Goal: Transaction & Acquisition: Purchase product/service

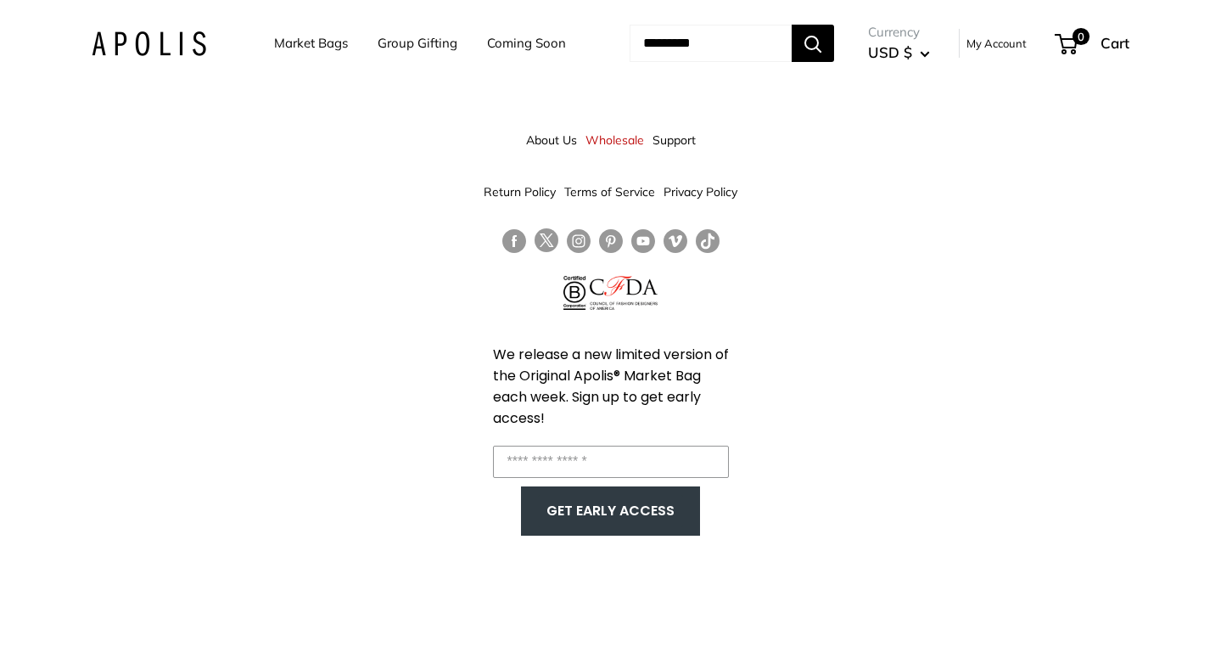
click at [320, 42] on link "Market Bags" at bounding box center [311, 43] width 74 height 24
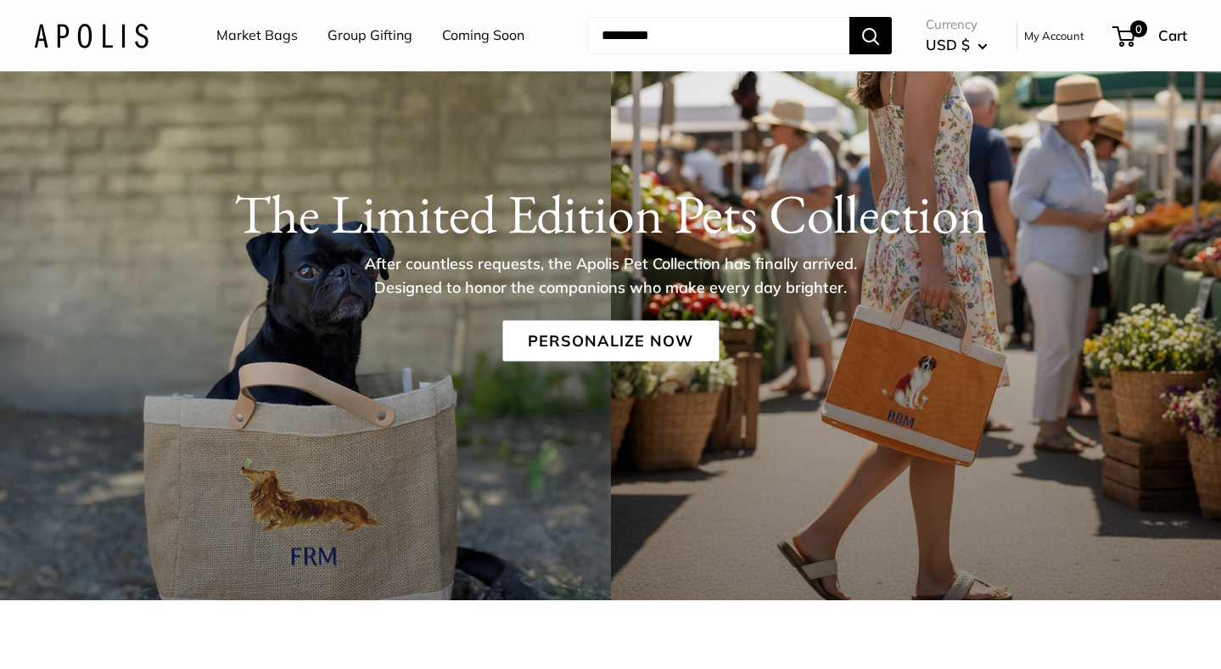
scroll to position [126, 0]
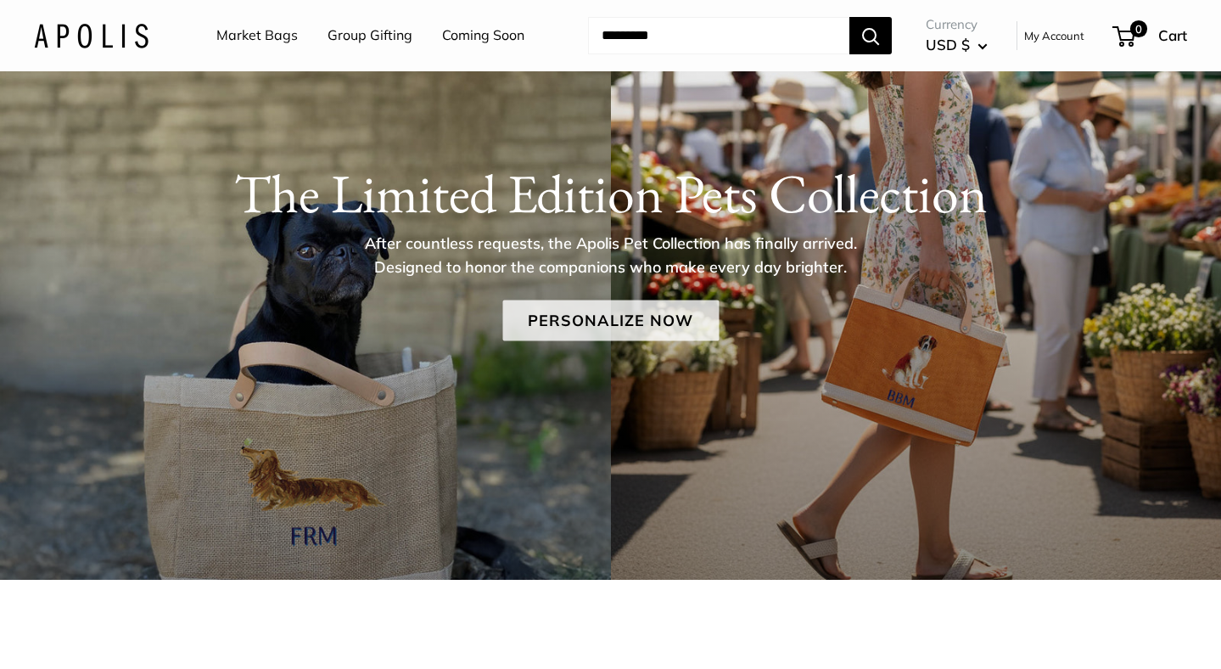
click at [625, 320] on link "Personalize Now" at bounding box center [610, 320] width 216 height 41
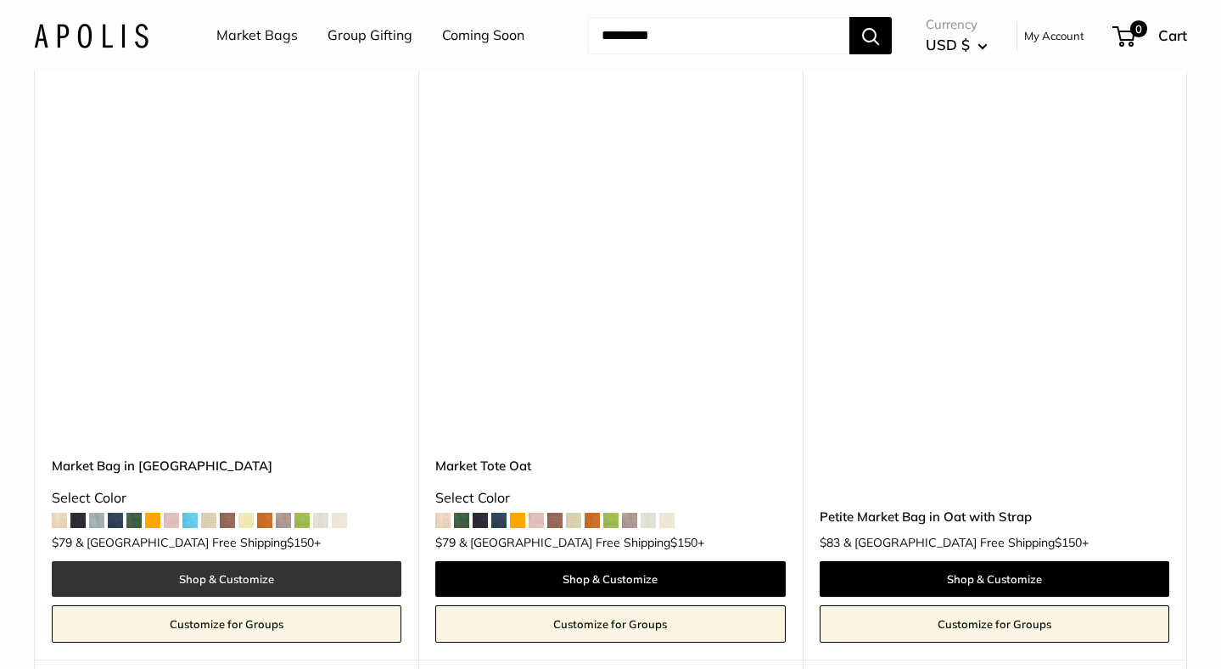
scroll to position [4987, 0]
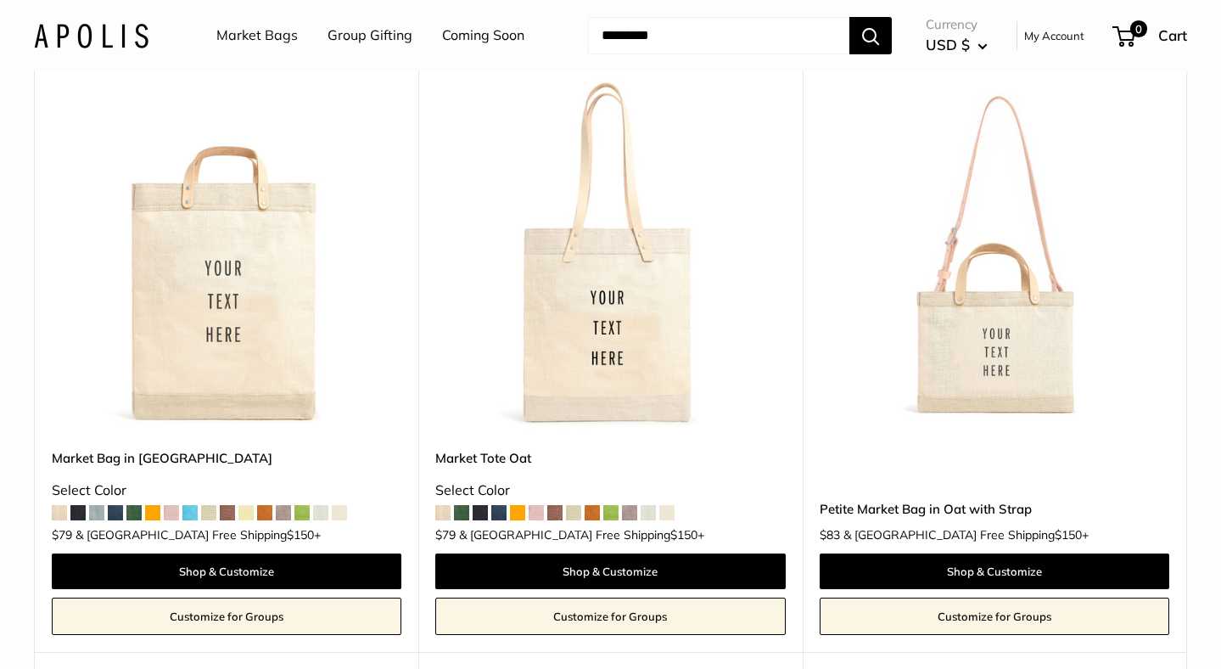
click at [0, 0] on img at bounding box center [0, 0] width 0 height 0
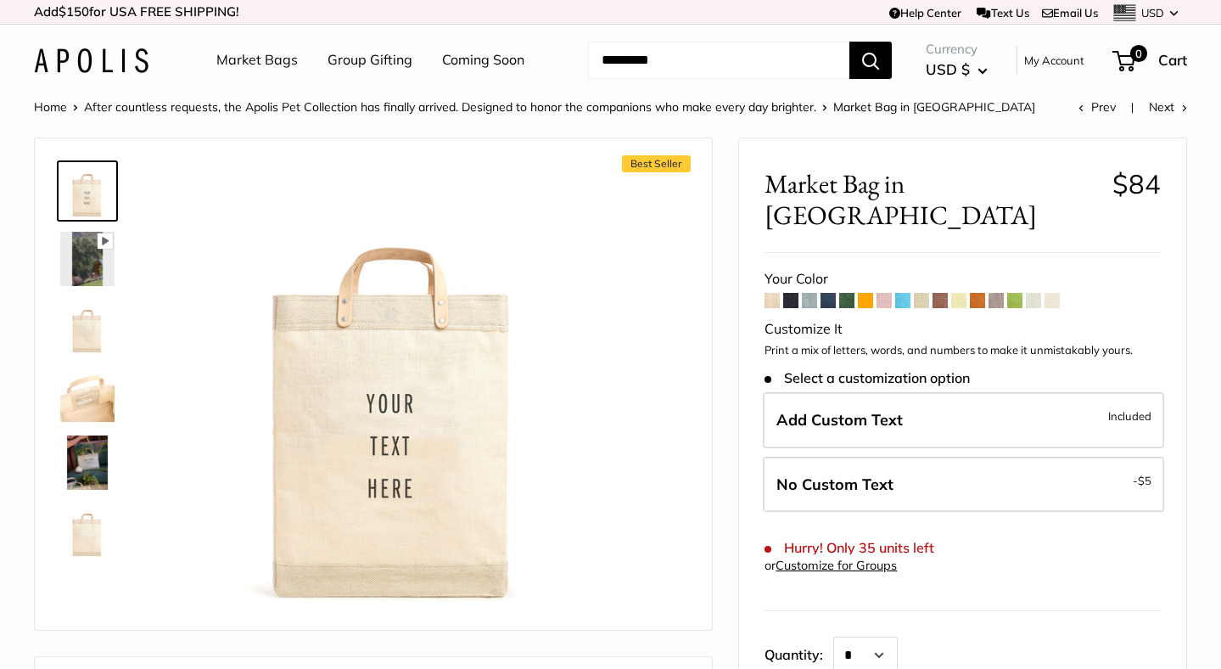
click at [76, 473] on img at bounding box center [87, 462] width 54 height 54
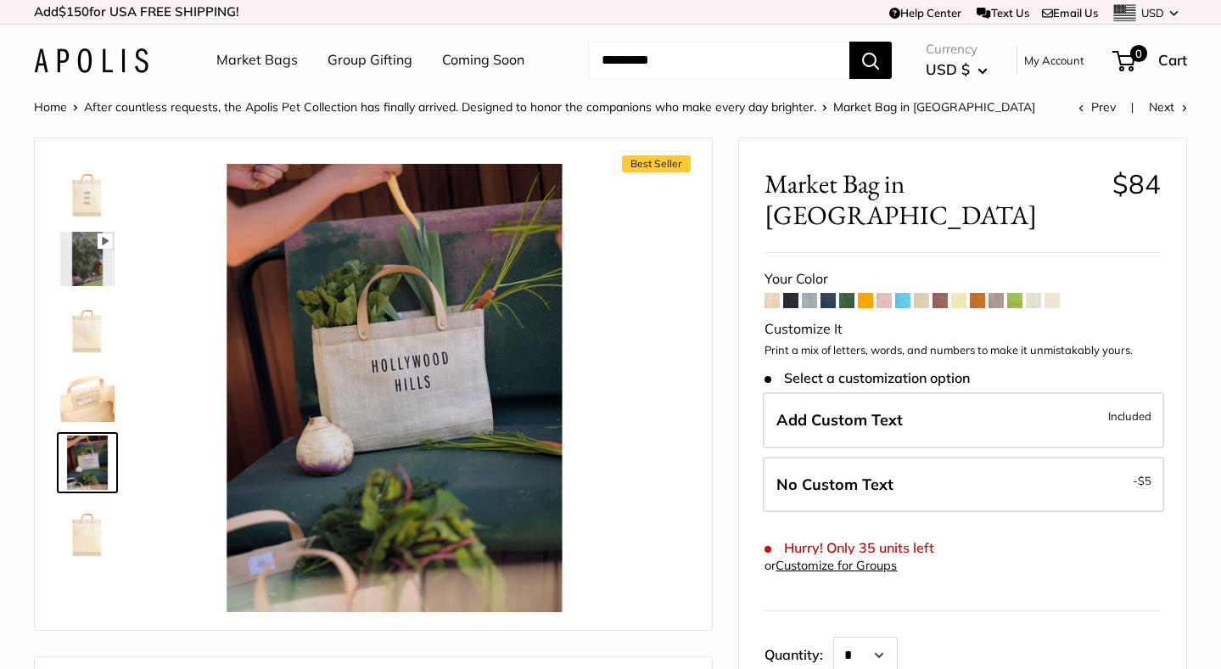
click at [99, 406] on img at bounding box center [87, 394] width 54 height 54
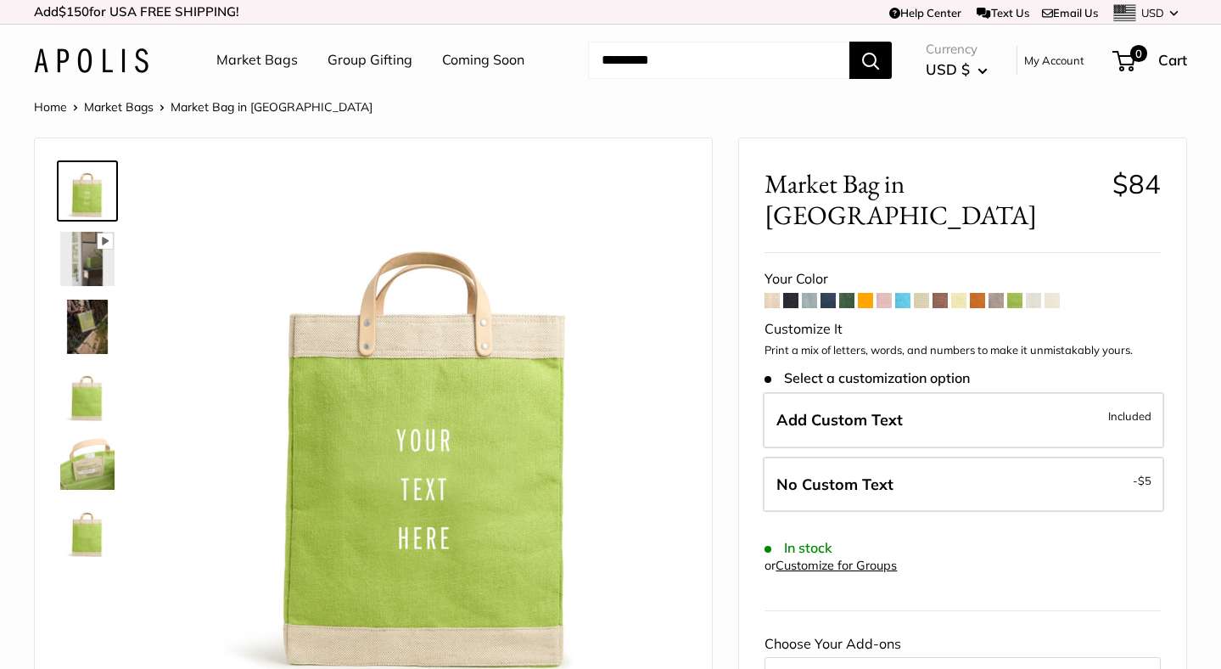
click at [888, 293] on span at bounding box center [884, 300] width 15 height 15
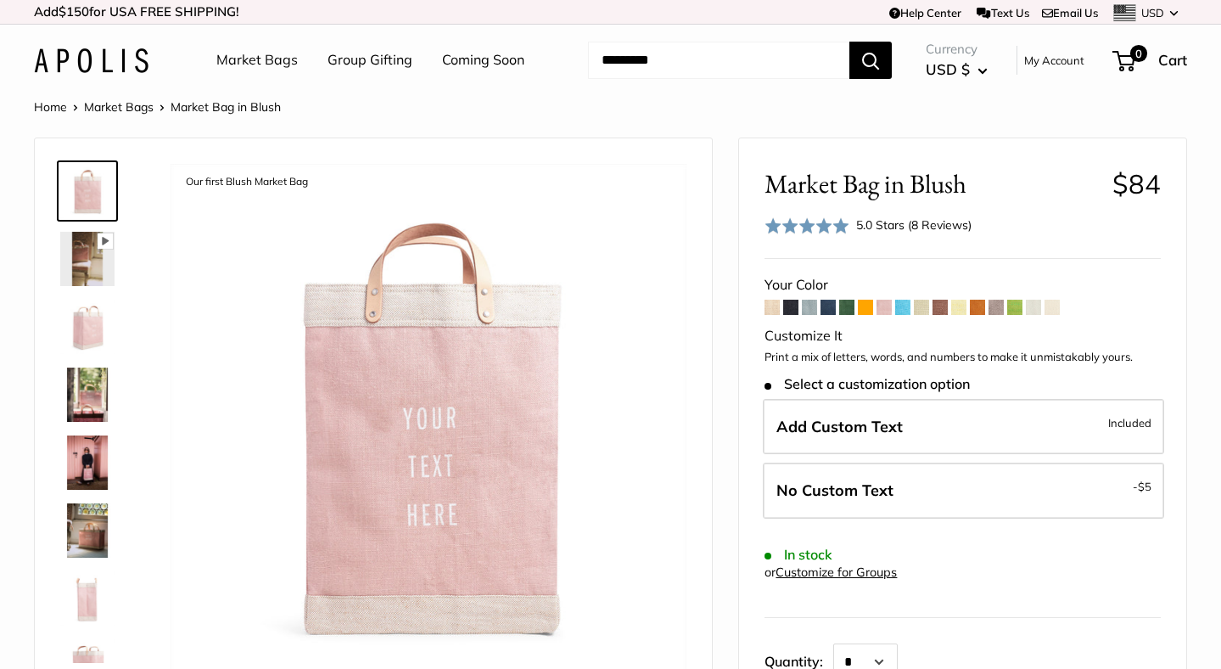
click at [906, 305] on span at bounding box center [902, 307] width 15 height 15
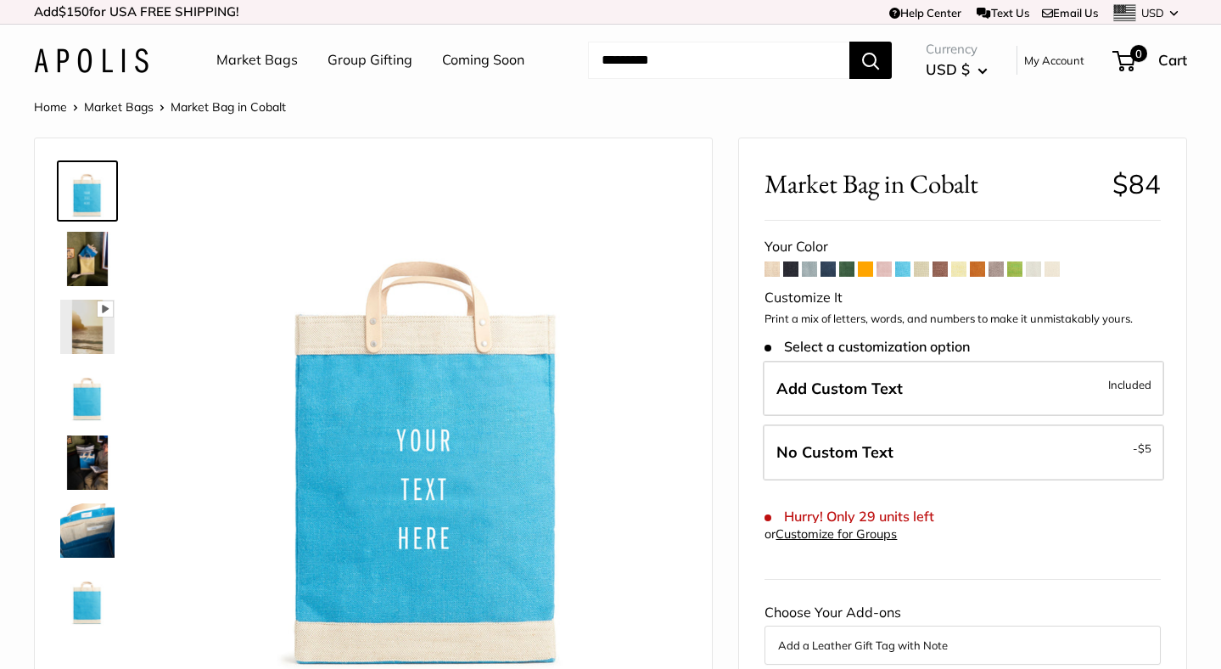
click at [817, 272] on span at bounding box center [809, 268] width 15 height 15
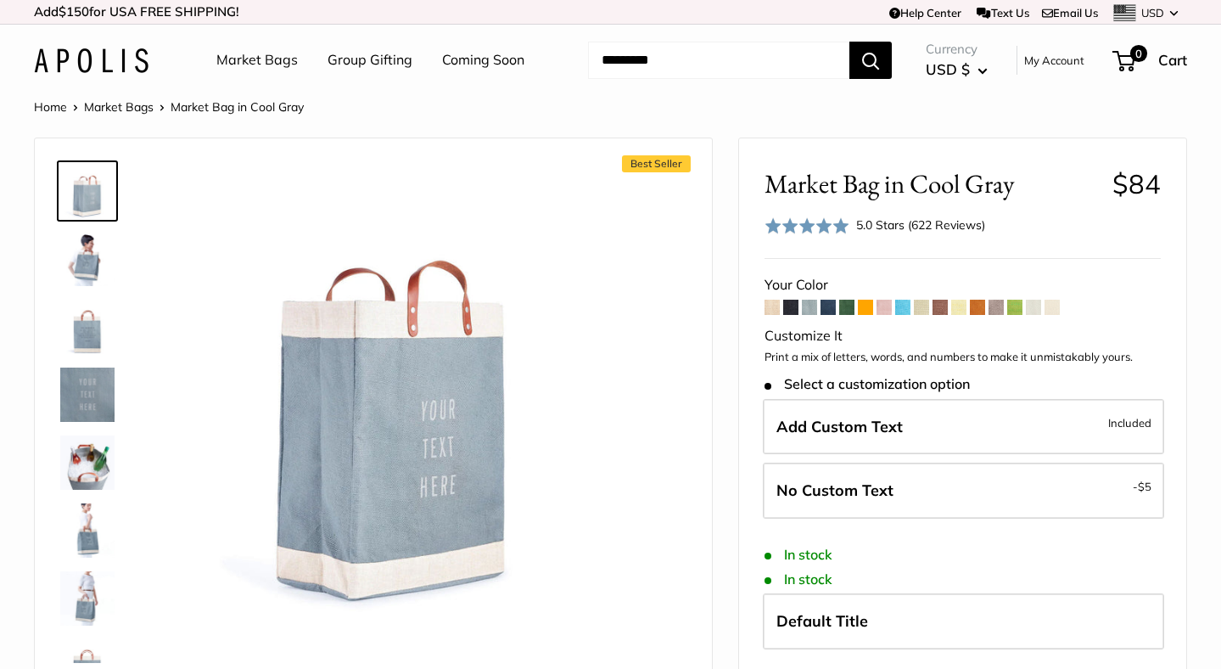
click at [87, 531] on img at bounding box center [87, 530] width 54 height 54
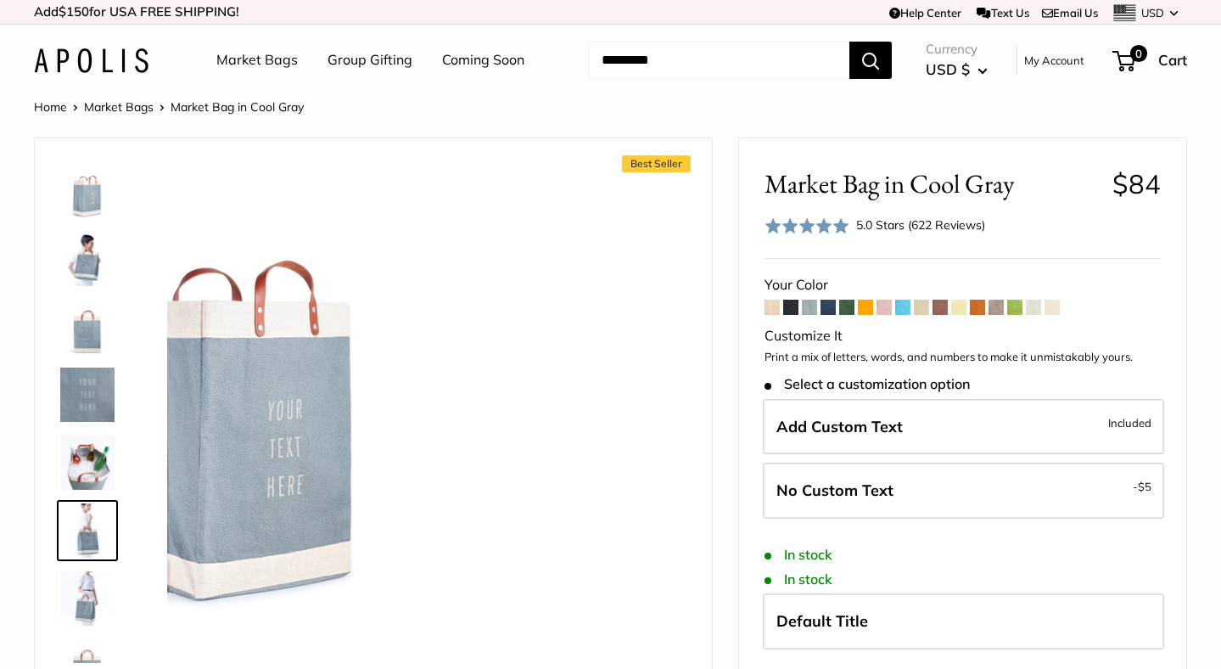
scroll to position [120, 0]
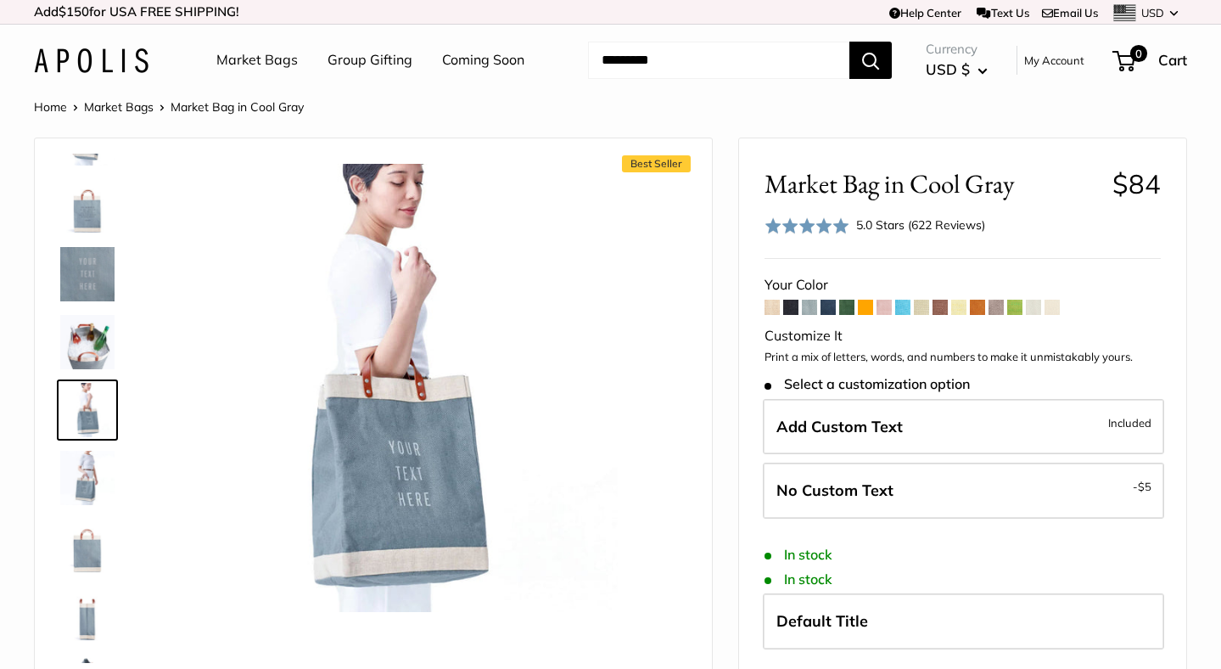
click at [87, 612] on img at bounding box center [87, 613] width 54 height 54
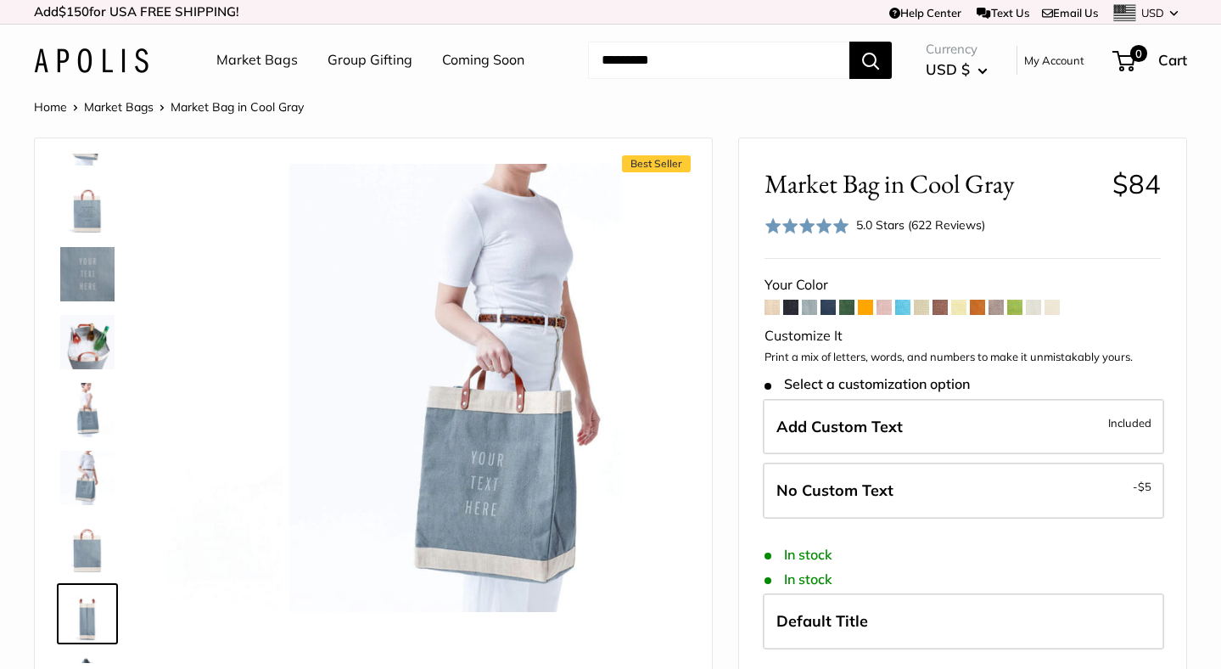
scroll to position [324, 0]
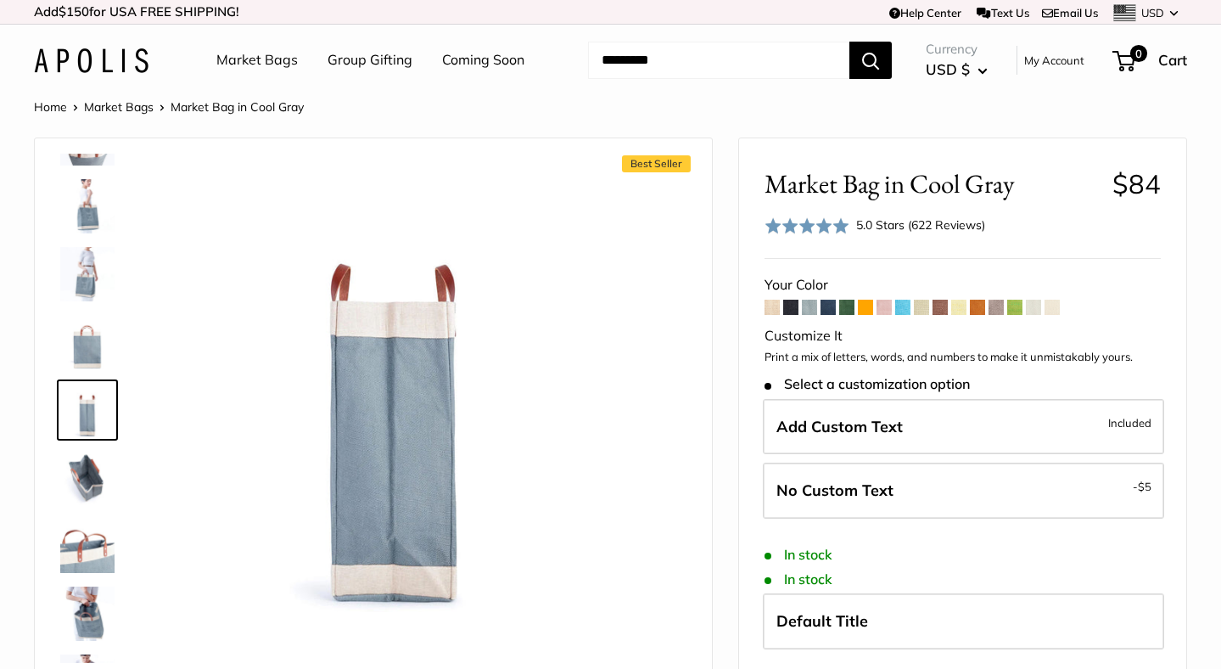
click at [80, 474] on img at bounding box center [87, 478] width 54 height 54
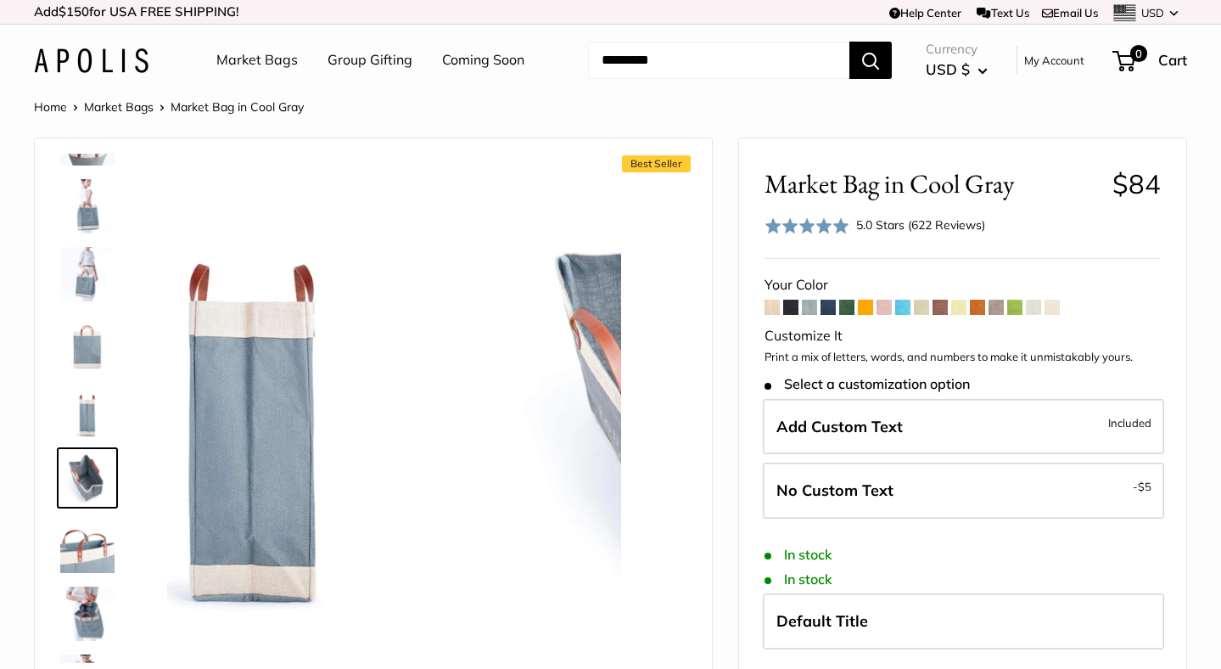
scroll to position [380, 0]
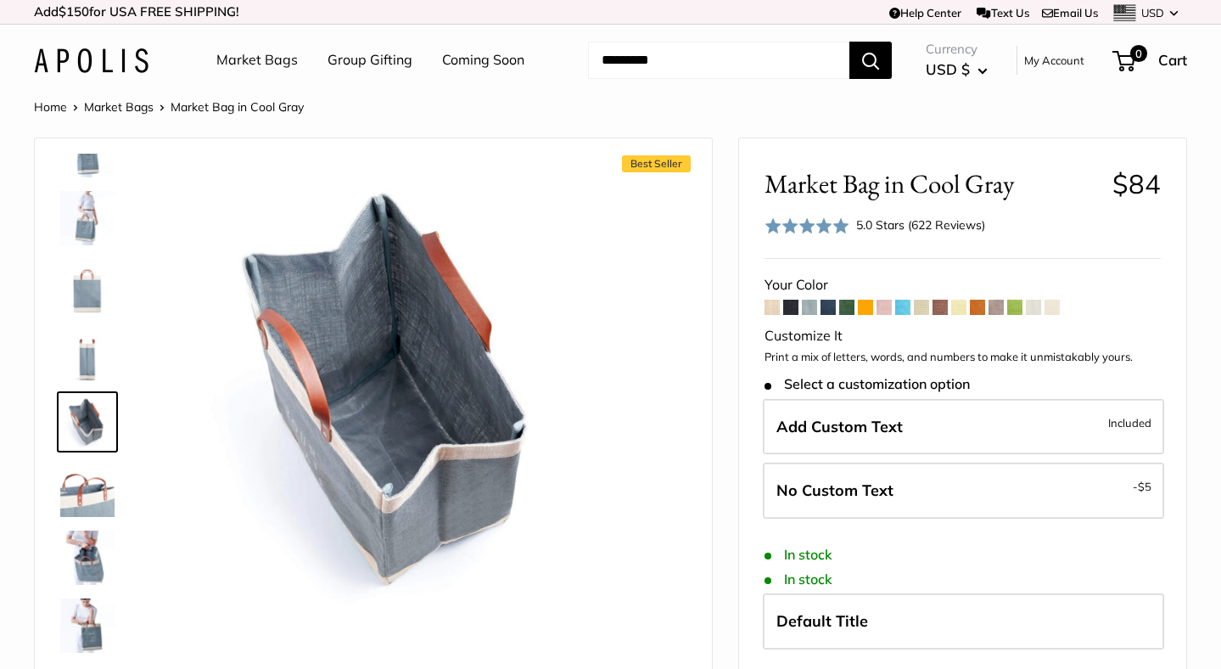
click at [81, 348] on img at bounding box center [87, 354] width 54 height 54
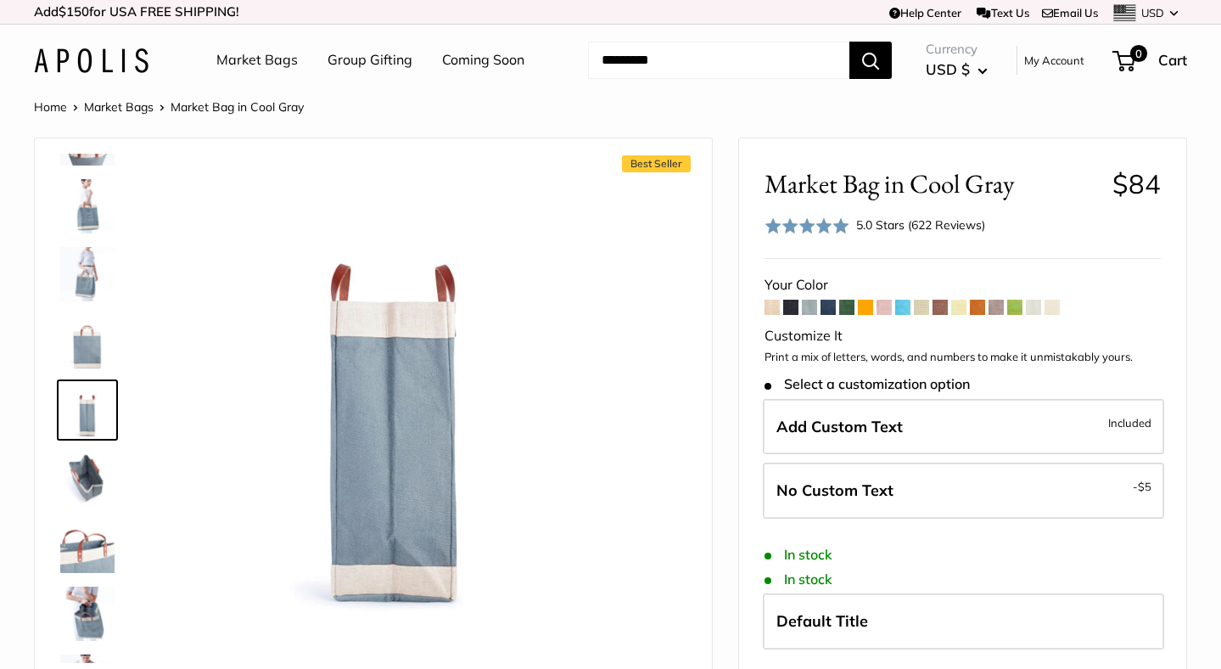
click at [81, 275] on img at bounding box center [87, 274] width 54 height 54
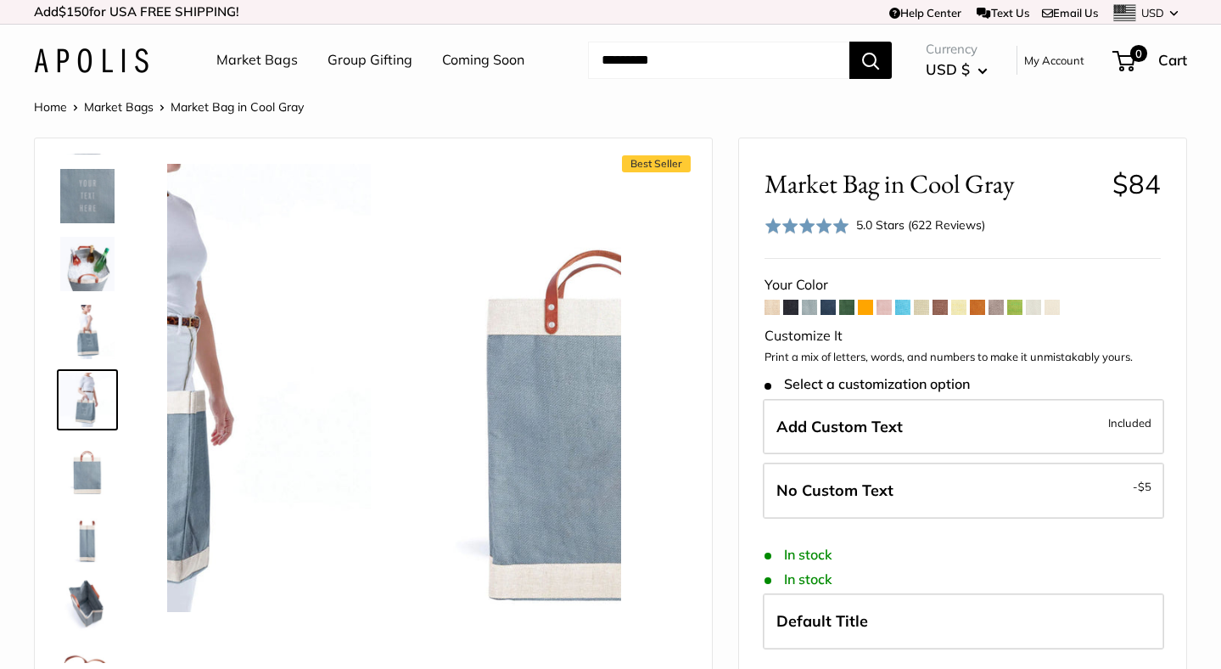
scroll to position [188, 0]
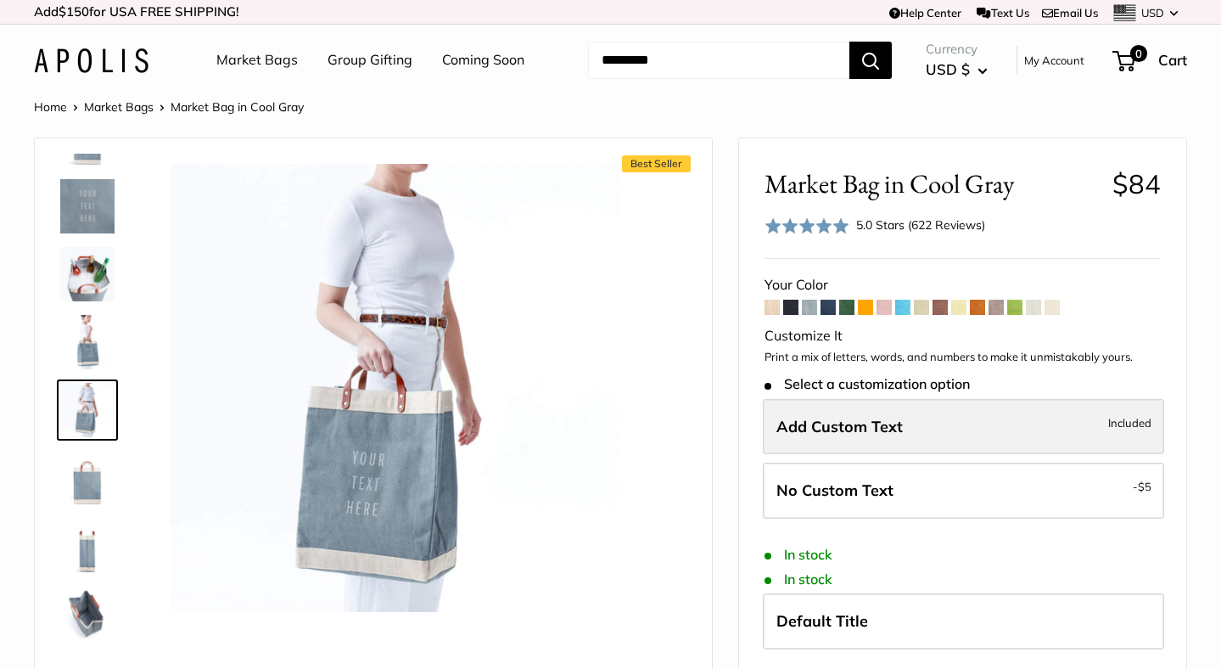
click at [854, 427] on span "Add Custom Text" at bounding box center [839, 427] width 126 height 20
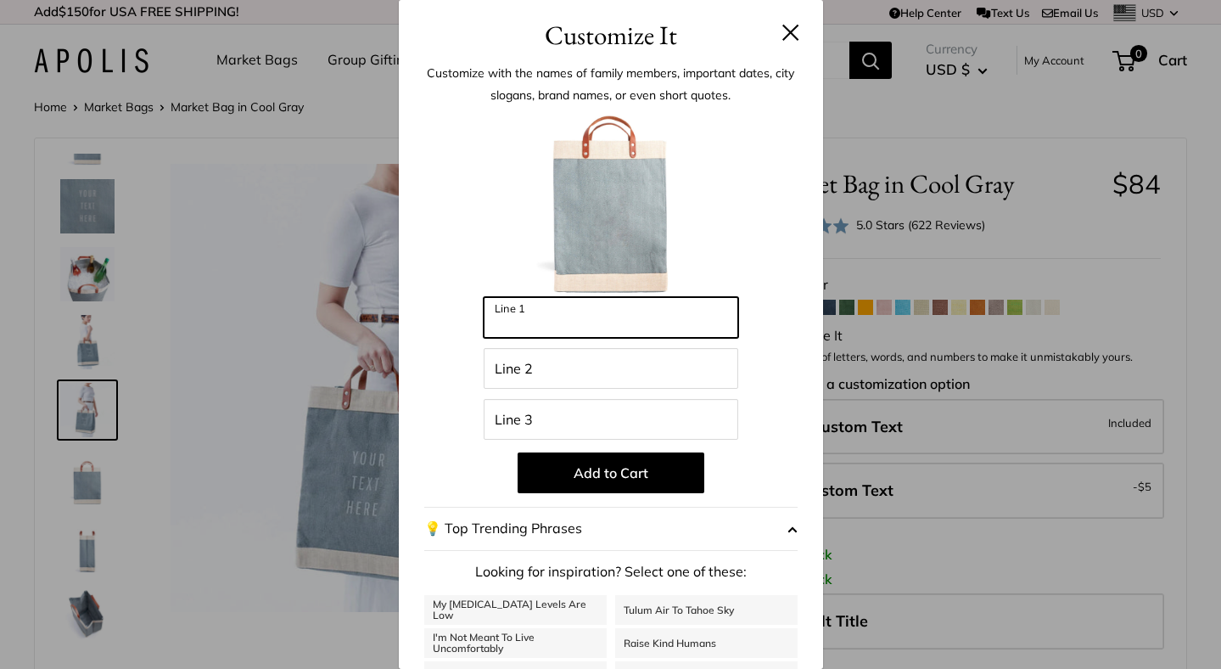
click at [541, 312] on input "Line 1" at bounding box center [611, 317] width 255 height 41
type input "******"
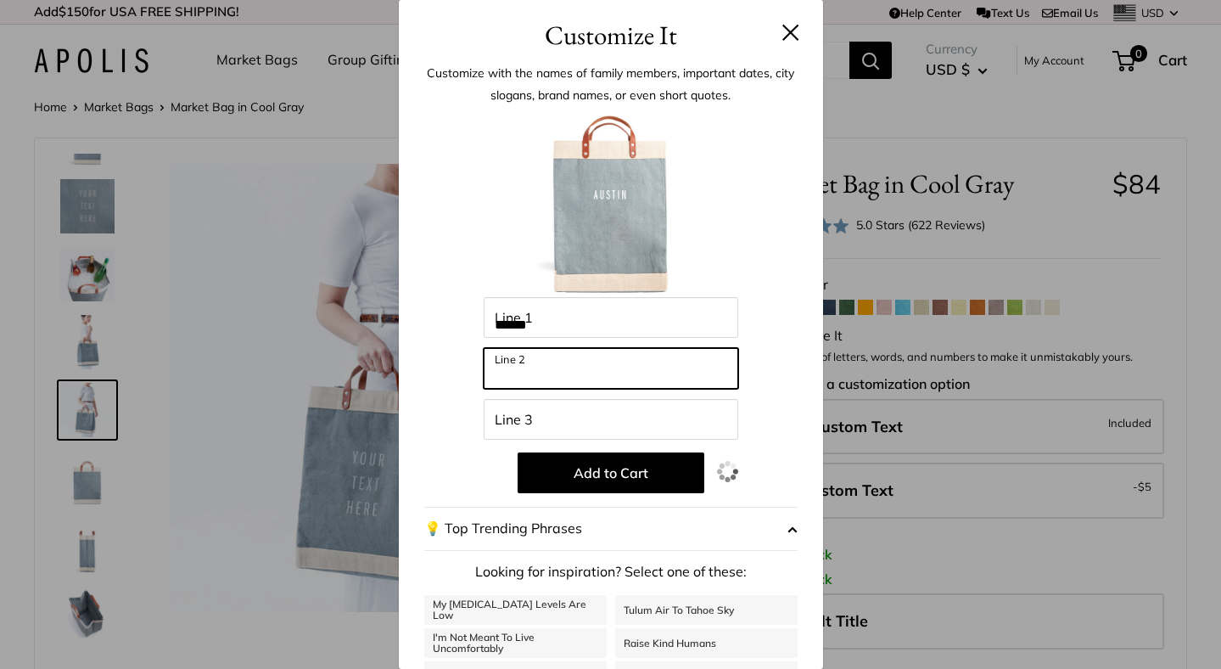
click at [527, 379] on input "Line 2" at bounding box center [611, 368] width 255 height 41
type input "*****"
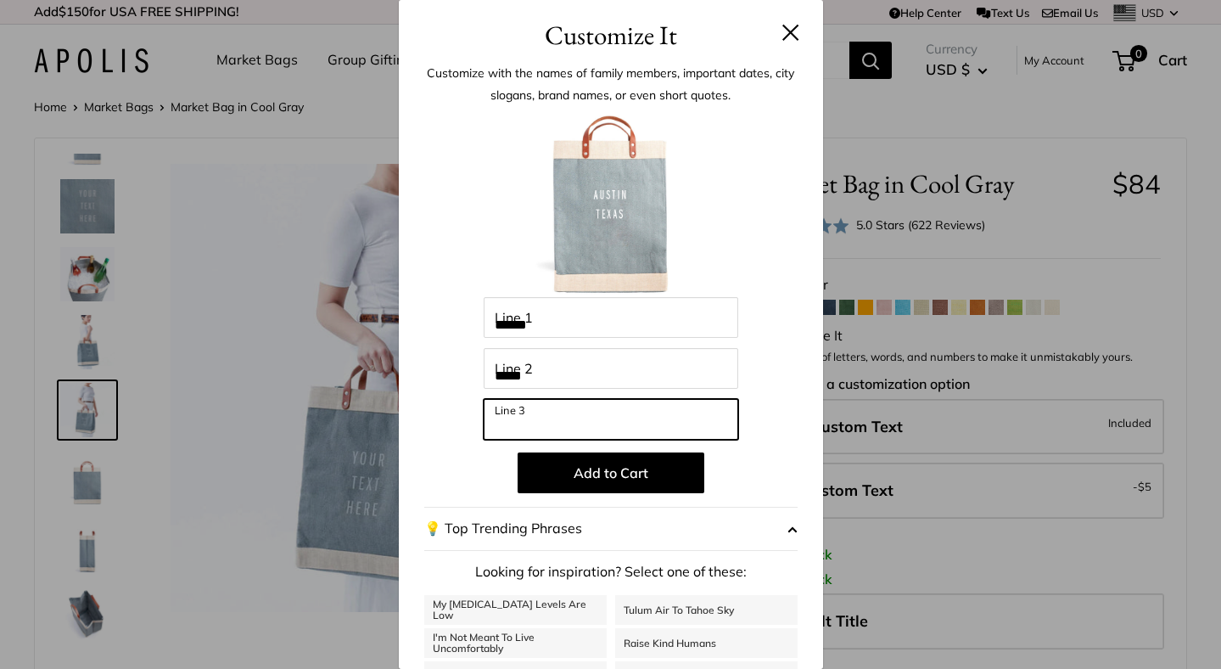
drag, startPoint x: 542, startPoint y: 420, endPoint x: 542, endPoint y: 406, distance: 14.4
click at [542, 418] on input "Line 3" at bounding box center [611, 419] width 255 height 41
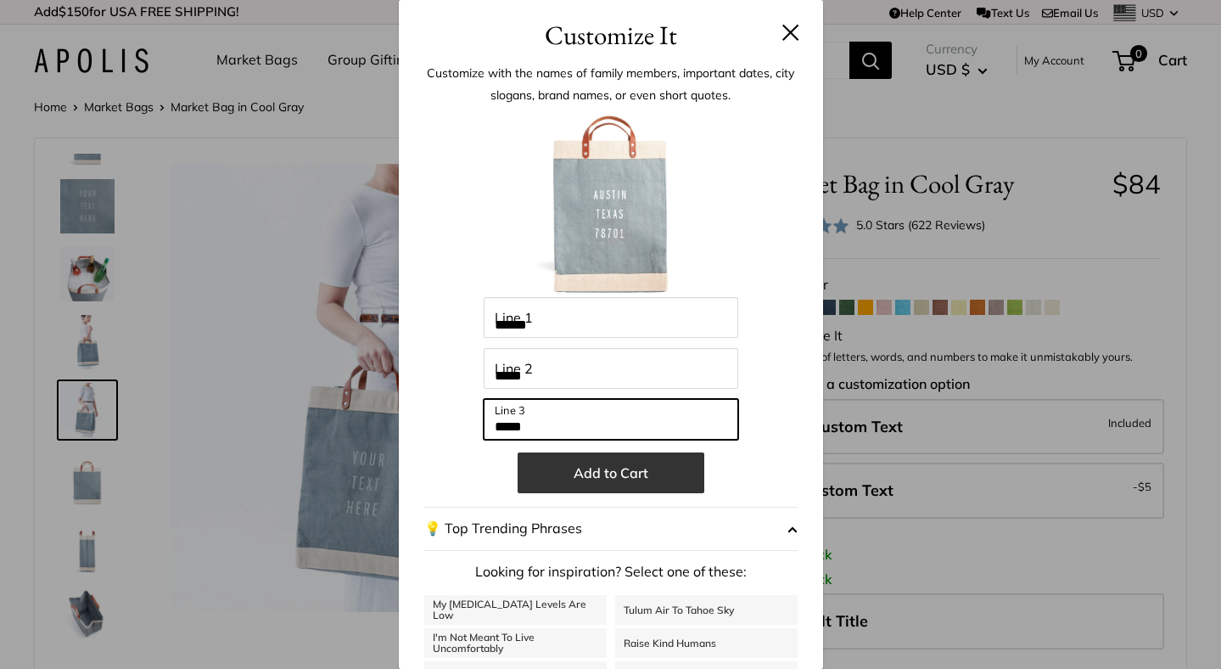
type input "*****"
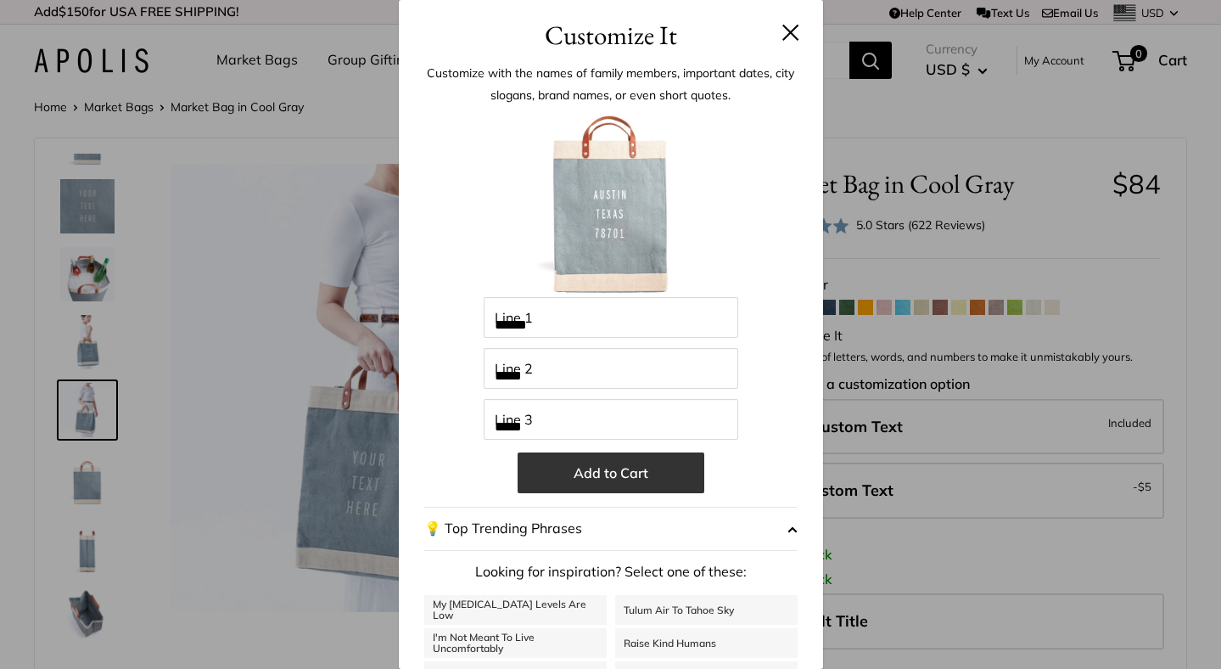
click at [627, 467] on button "Add to Cart" at bounding box center [611, 472] width 187 height 41
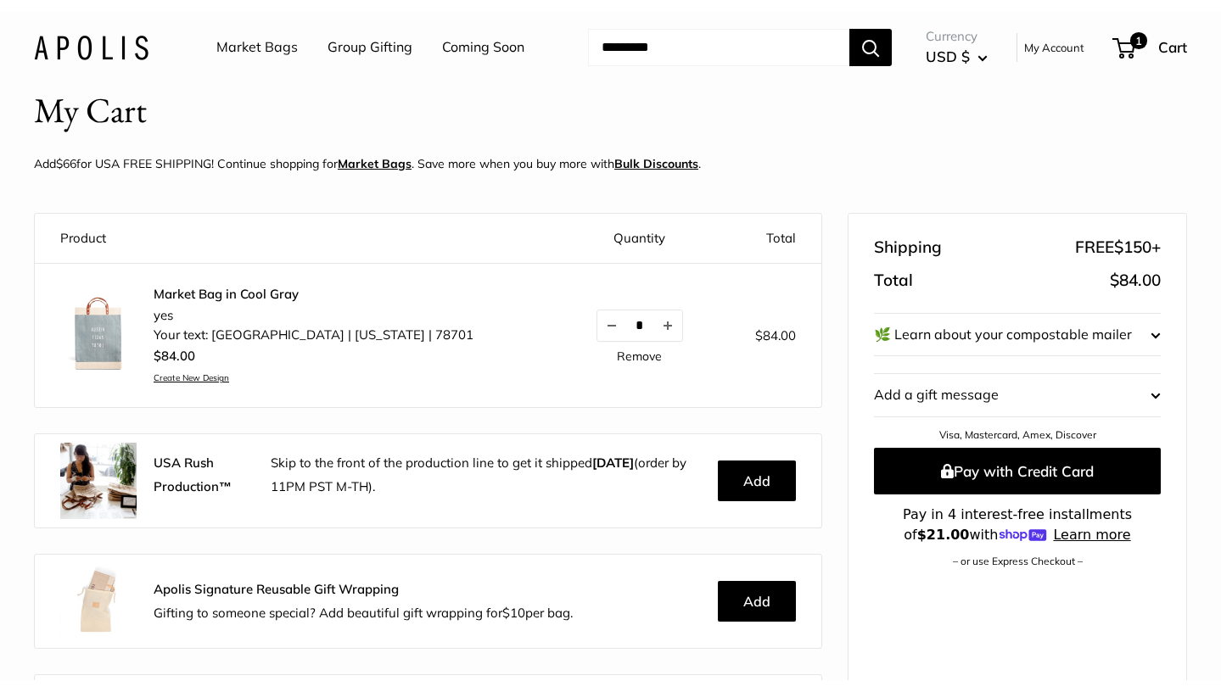
scroll to position [34, 0]
